Goal: Task Accomplishment & Management: Use online tool/utility

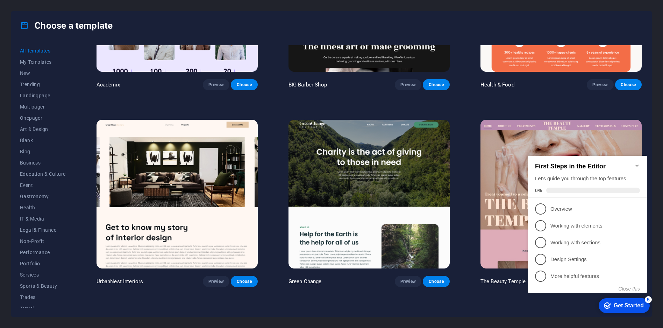
scroll to position [1085, 0]
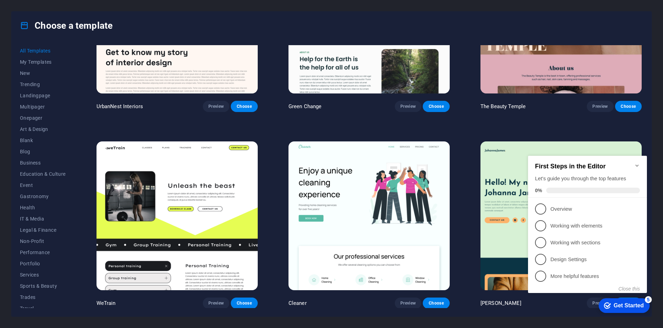
click at [638, 163] on icon "Minimize checklist" at bounding box center [638, 166] width 6 height 6
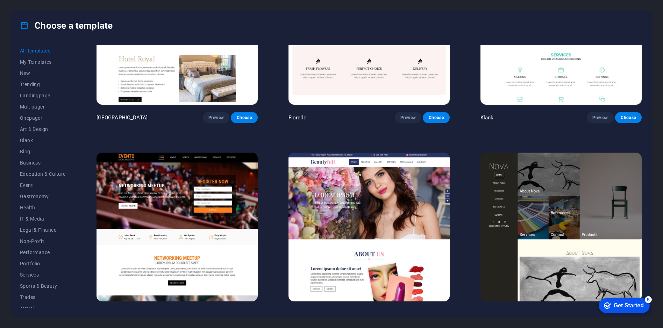
scroll to position [7294, 0]
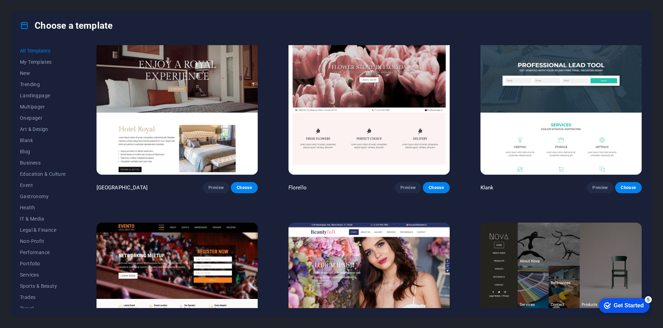
click at [356, 182] on div "Florello Preview Choose" at bounding box center [369, 187] width 161 height 11
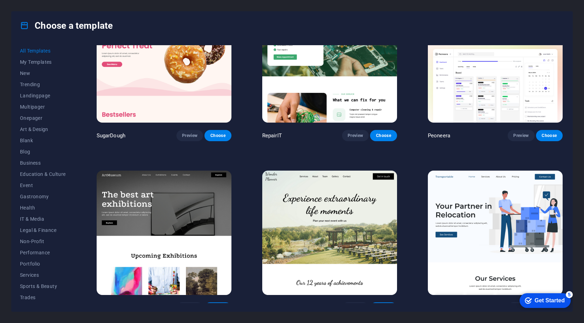
scroll to position [0, 0]
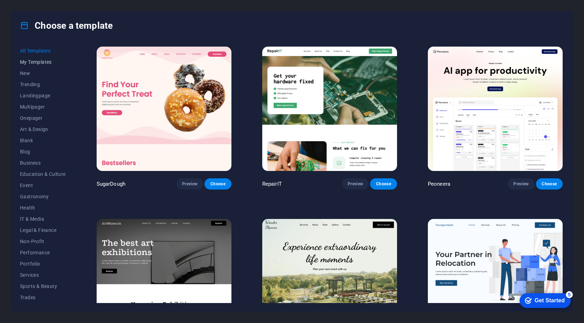
click at [51, 61] on span "My Templates" at bounding box center [43, 62] width 46 height 6
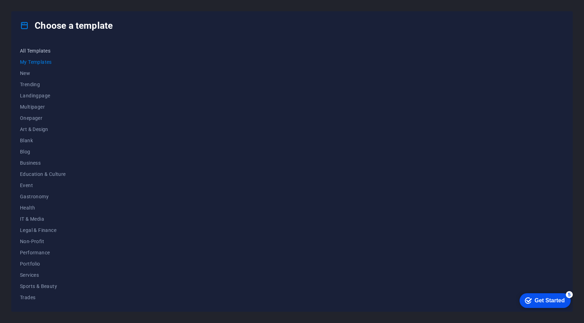
click at [40, 50] on span "All Templates" at bounding box center [43, 51] width 46 height 6
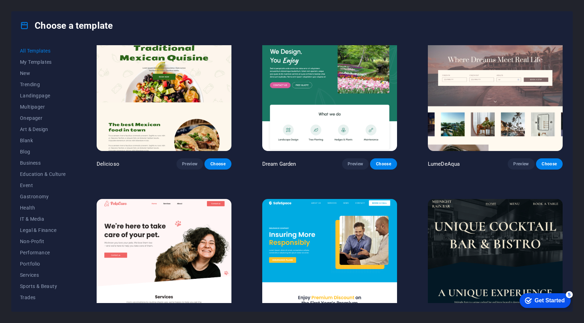
scroll to position [1295, 0]
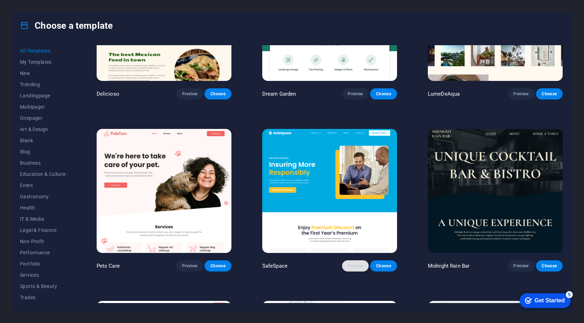
click at [359, 263] on span "Preview" at bounding box center [354, 266] width 15 height 6
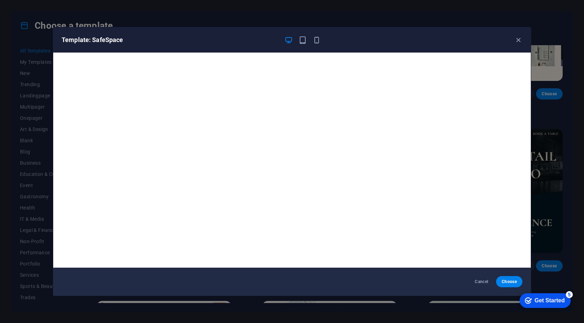
scroll to position [2, 0]
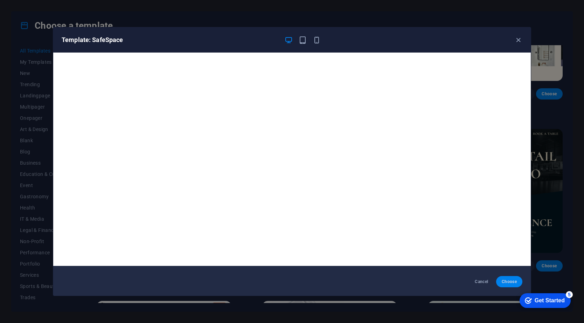
click at [505, 280] on span "Choose" at bounding box center [508, 281] width 15 height 6
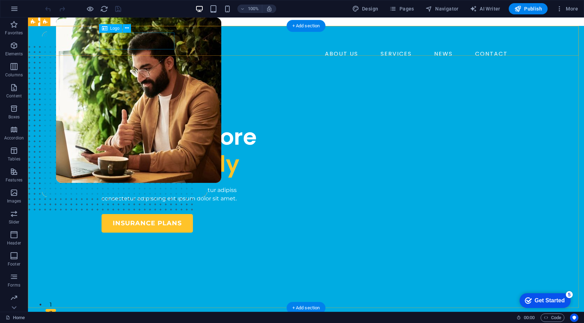
click at [149, 42] on div at bounding box center [305, 39] width 409 height 17
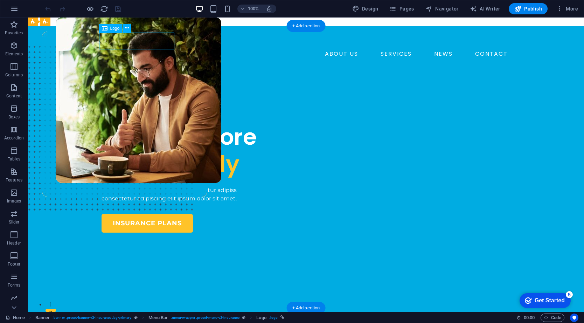
click at [126, 41] on div at bounding box center [305, 39] width 409 height 17
select select "px"
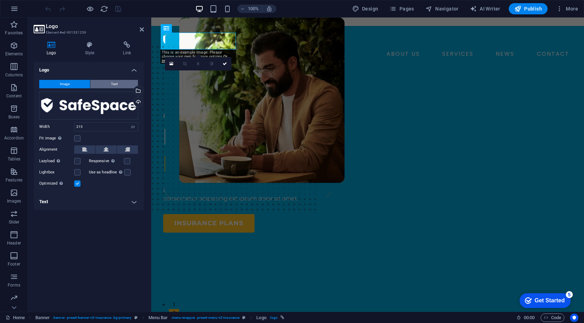
click at [113, 81] on span "Text" at bounding box center [114, 84] width 7 height 8
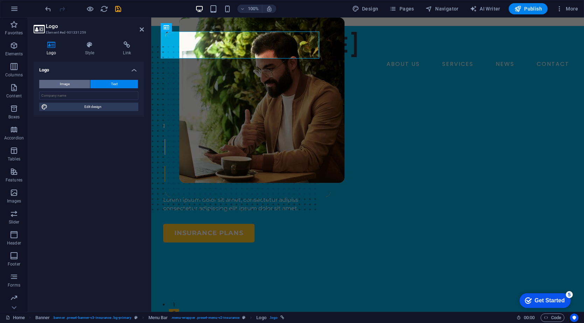
click at [71, 86] on button "Image" at bounding box center [64, 84] width 51 height 8
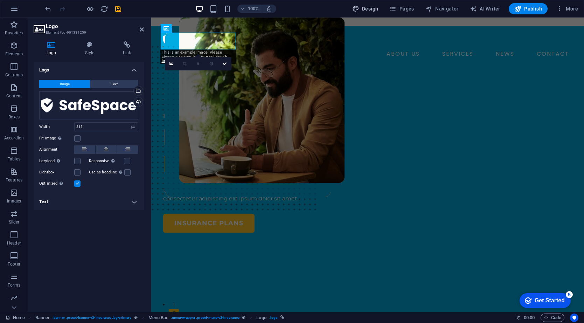
click at [368, 7] on span "Design" at bounding box center [365, 8] width 26 height 7
select select "600"
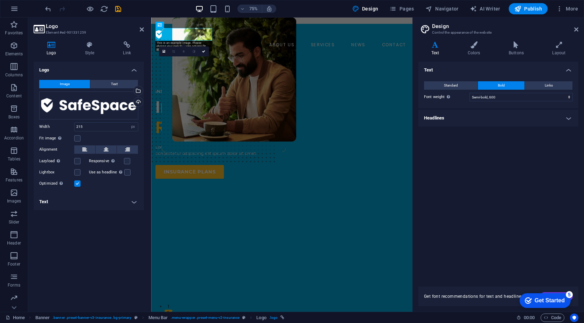
click at [439, 49] on h4 "Text" at bounding box center [436, 48] width 36 height 15
click at [471, 49] on h4 "Colors" at bounding box center [474, 48] width 41 height 15
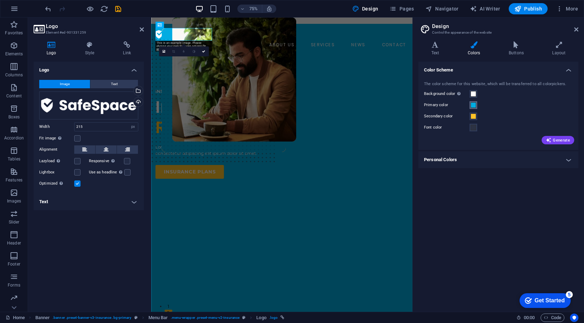
click at [473, 105] on span at bounding box center [473, 105] width 6 height 6
